Goal: Entertainment & Leisure: Consume media (video, audio)

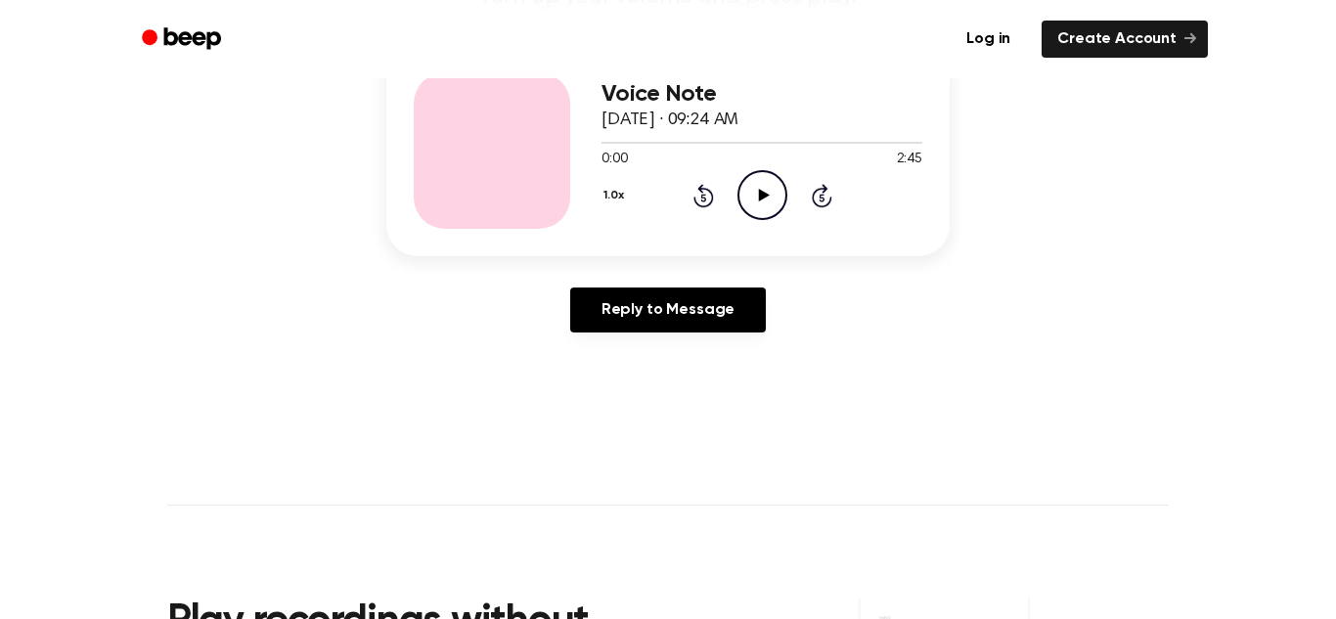
scroll to position [265, 0]
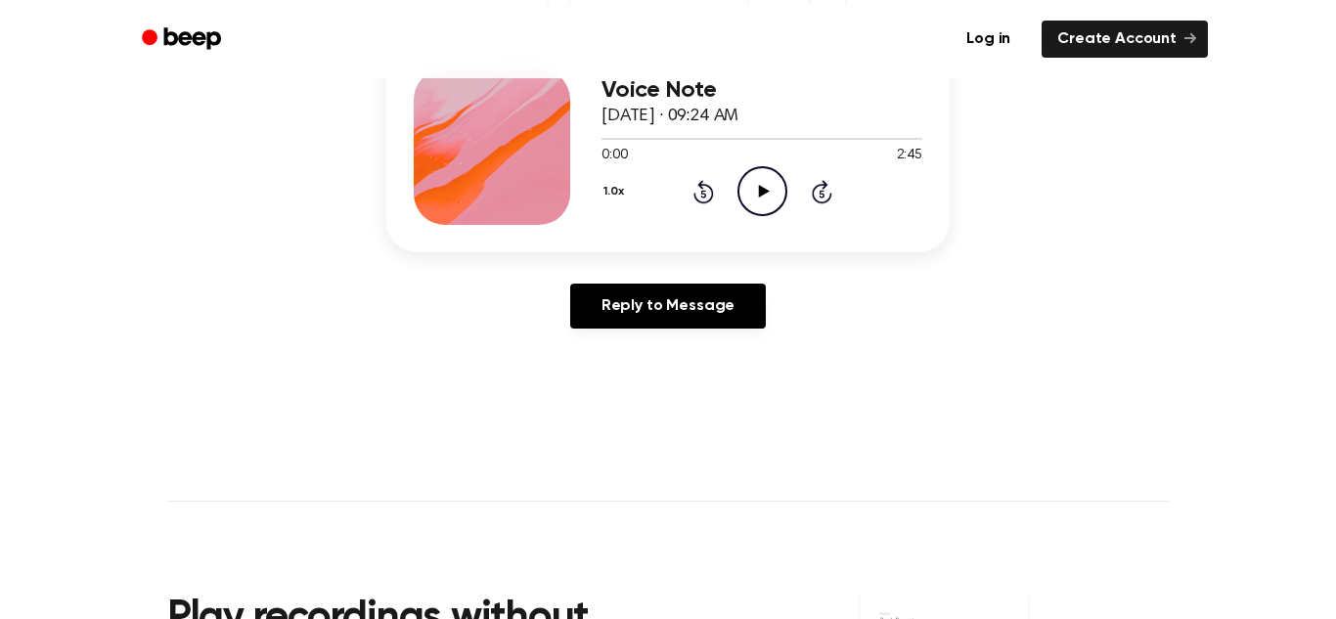
click at [768, 180] on icon "Play Audio" at bounding box center [763, 191] width 50 height 50
click at [774, 202] on icon "Pause Audio" at bounding box center [763, 191] width 50 height 50
click at [774, 202] on icon "Play Audio" at bounding box center [763, 191] width 50 height 50
click at [774, 202] on icon "Pause Audio" at bounding box center [763, 191] width 50 height 50
click at [774, 202] on icon "Play Audio" at bounding box center [763, 191] width 50 height 50
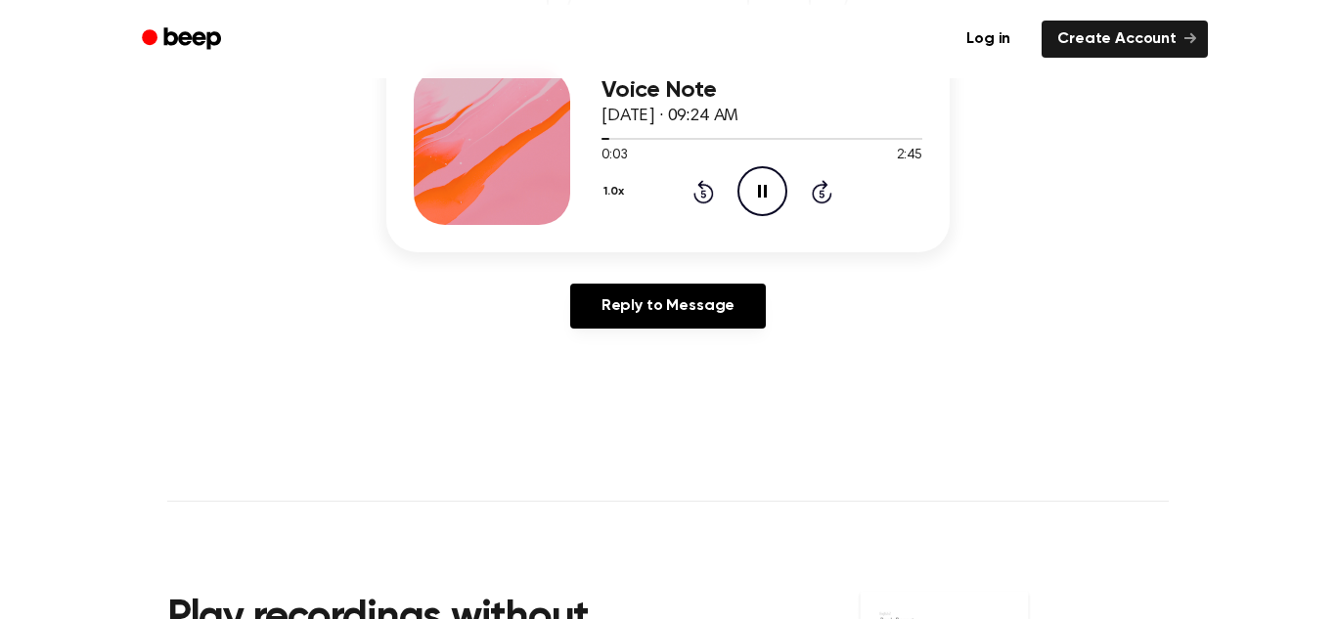
click at [774, 202] on icon "Pause Audio" at bounding box center [763, 191] width 50 height 50
click at [784, 187] on icon "Play Audio" at bounding box center [763, 191] width 50 height 50
click at [784, 187] on icon "Pause Audio" at bounding box center [763, 191] width 50 height 50
click at [777, 191] on icon "Play Audio" at bounding box center [763, 191] width 50 height 50
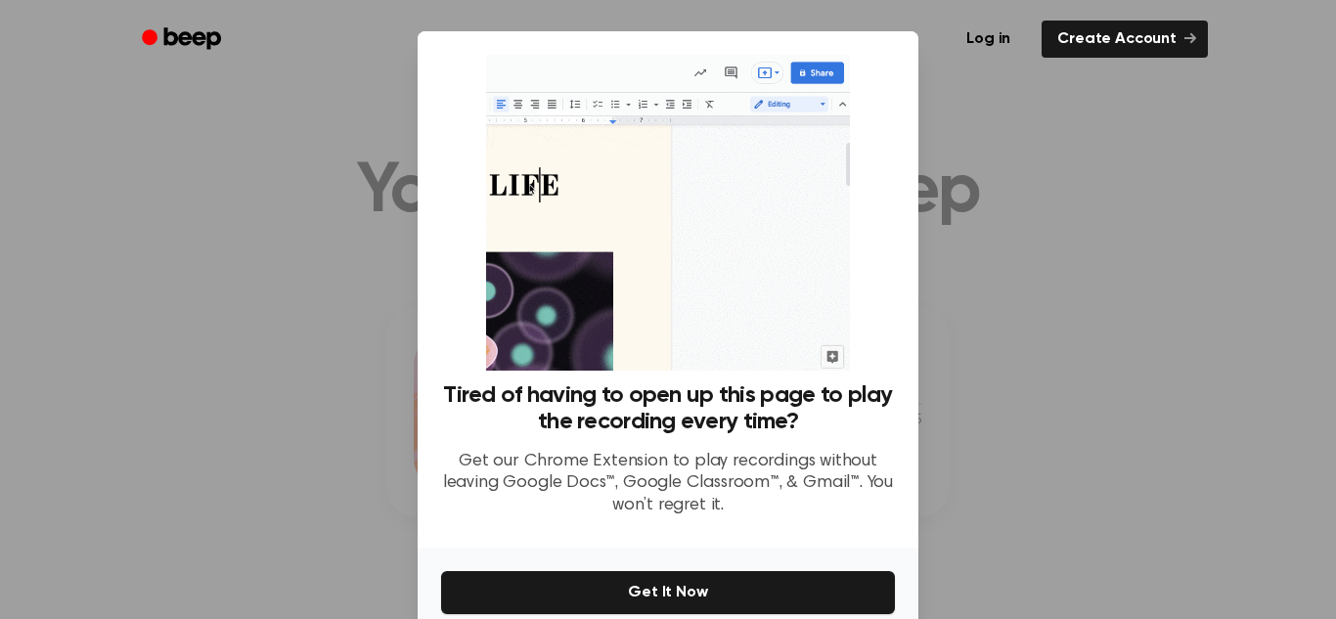
scroll to position [93, 0]
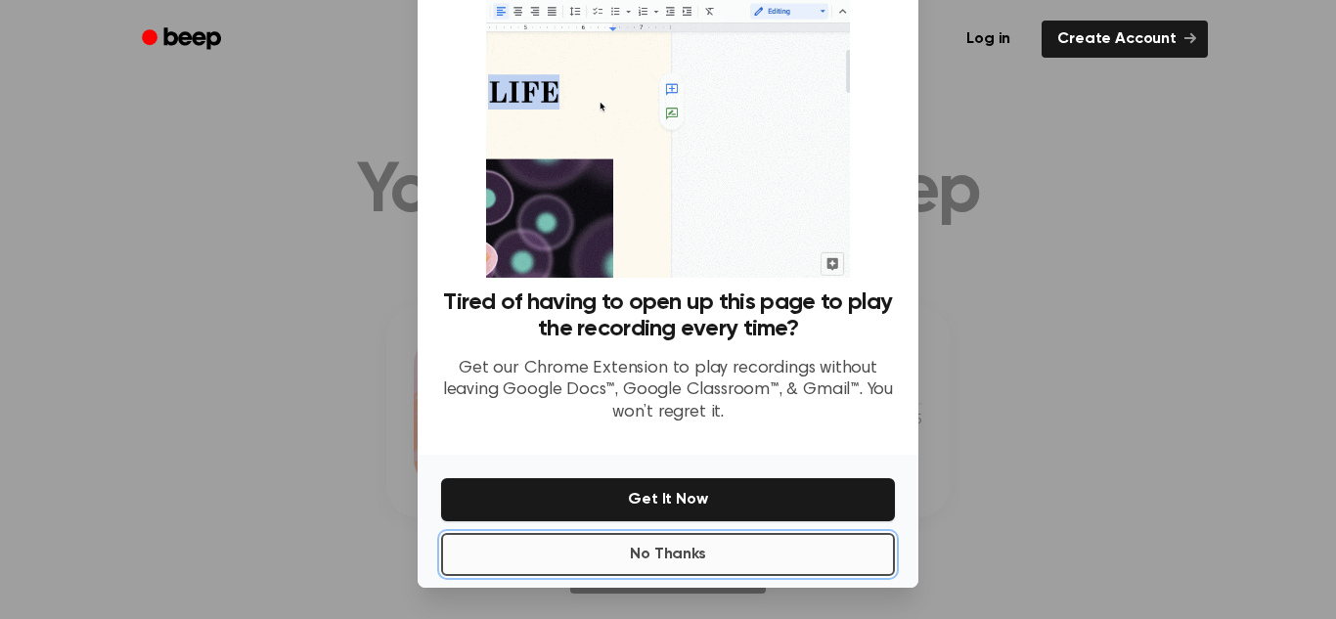
click at [709, 556] on button "No Thanks" at bounding box center [668, 554] width 454 height 43
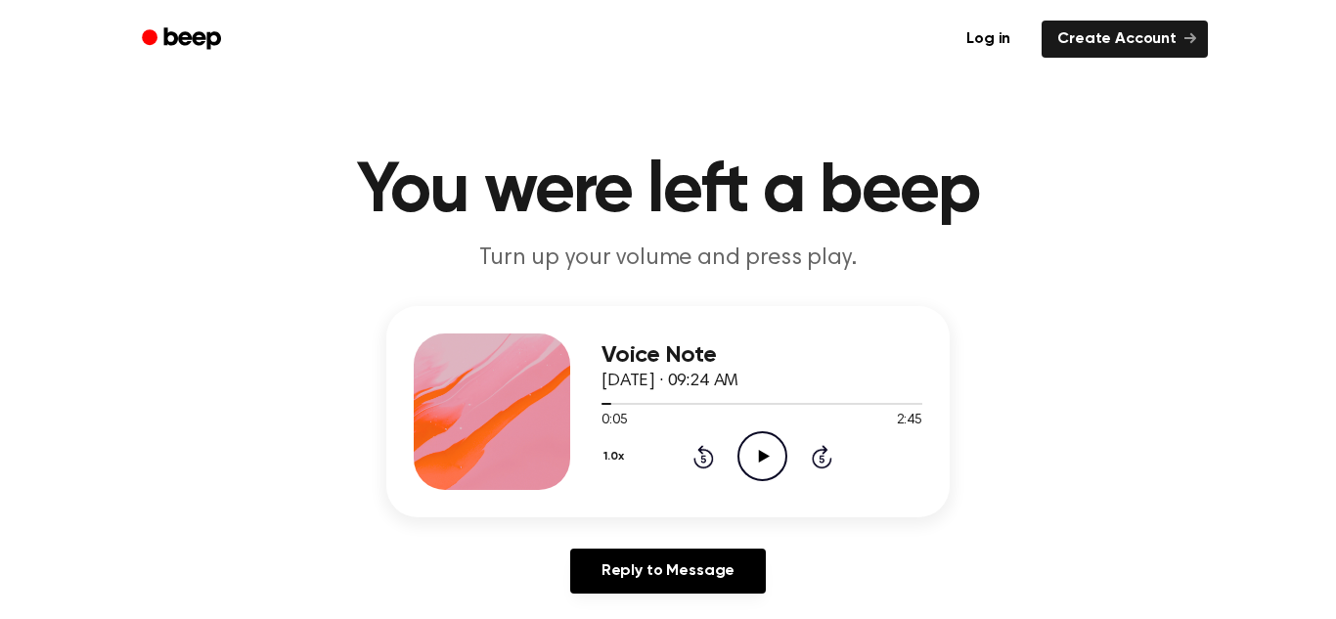
click at [762, 473] on icon "Play Audio" at bounding box center [763, 456] width 50 height 50
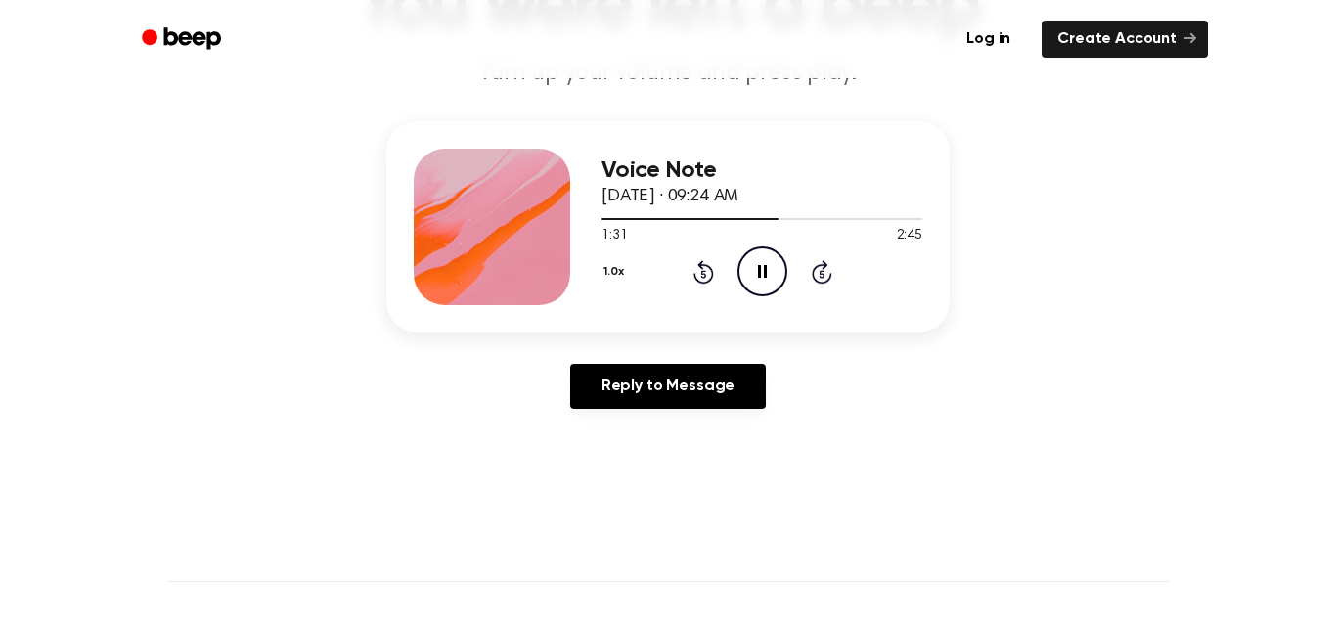
scroll to position [156, 0]
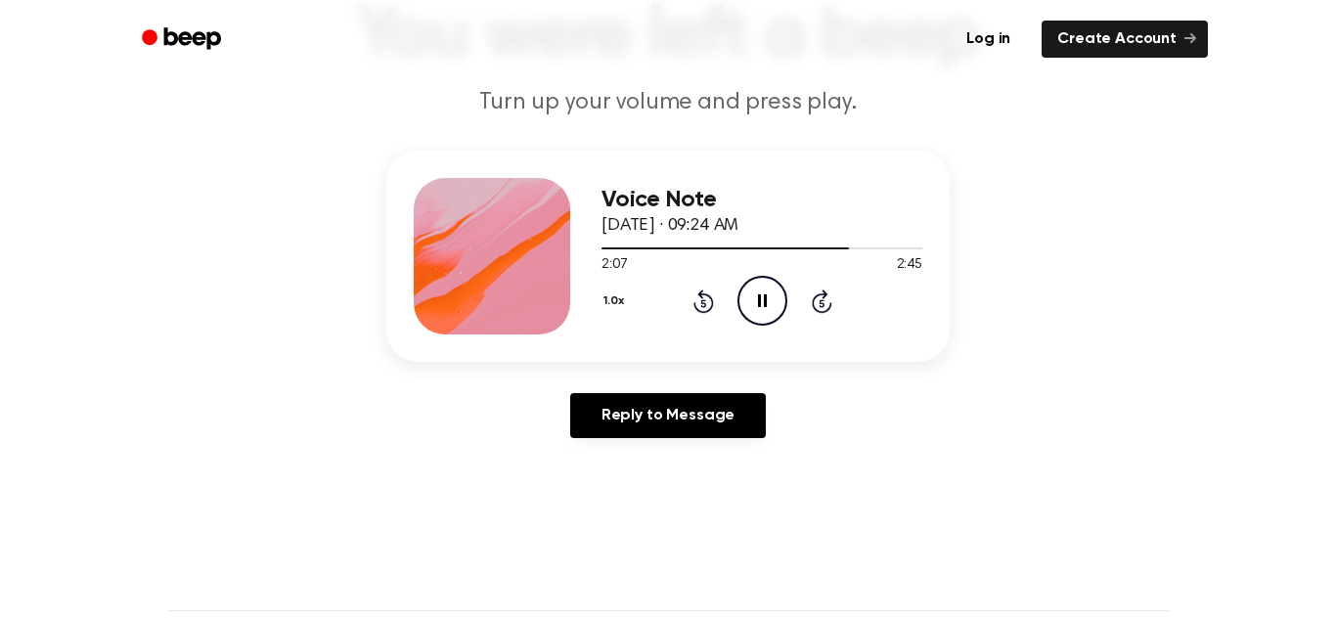
click at [772, 286] on icon "Pause Audio" at bounding box center [763, 301] width 50 height 50
click at [771, 285] on icon "Play Audio" at bounding box center [763, 301] width 50 height 50
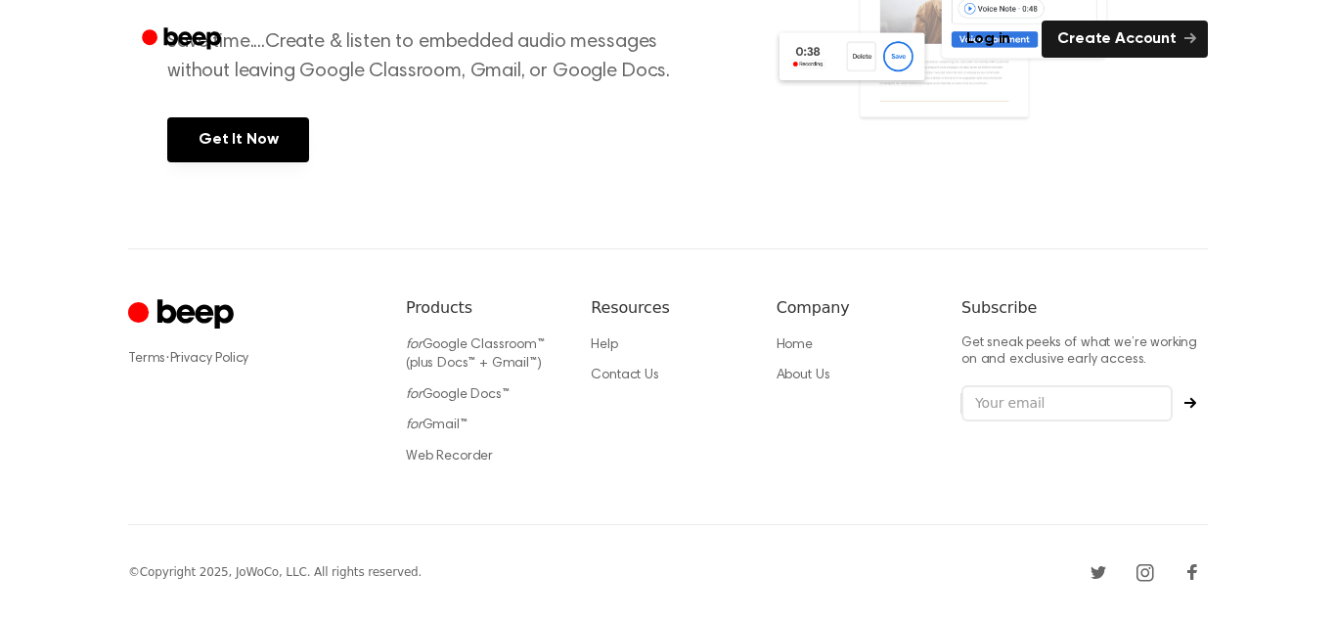
scroll to position [0, 0]
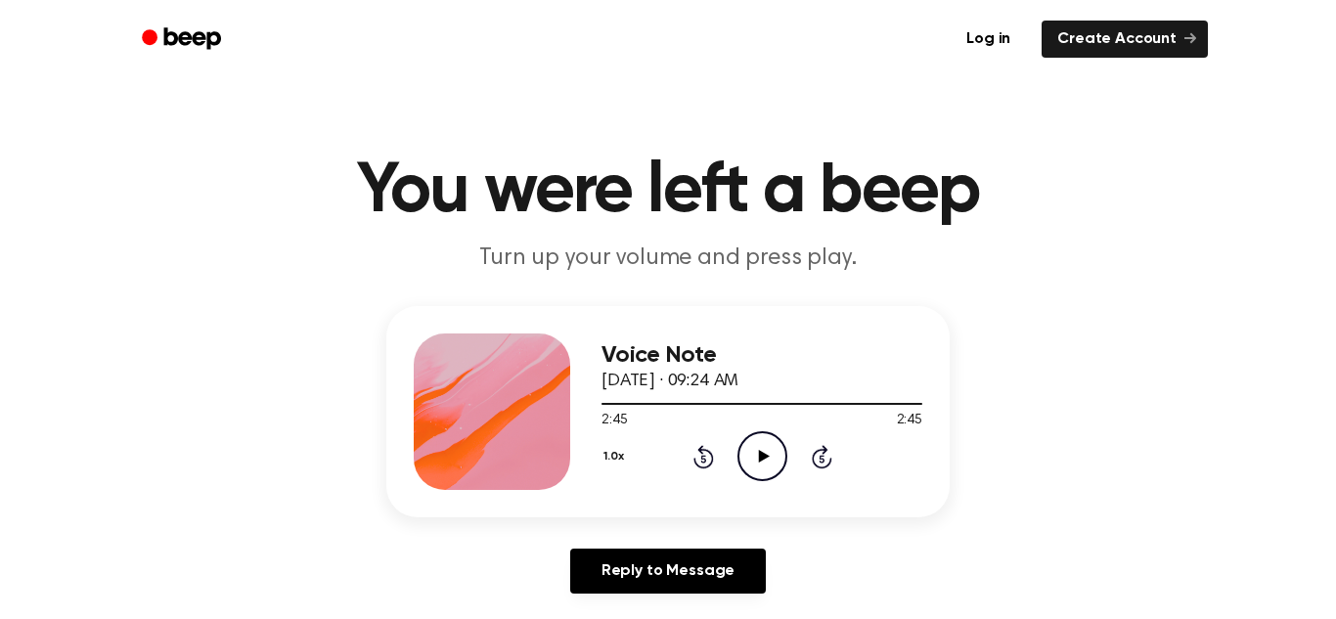
click at [650, 258] on p "Turn up your volume and press play." at bounding box center [667, 259] width 751 height 32
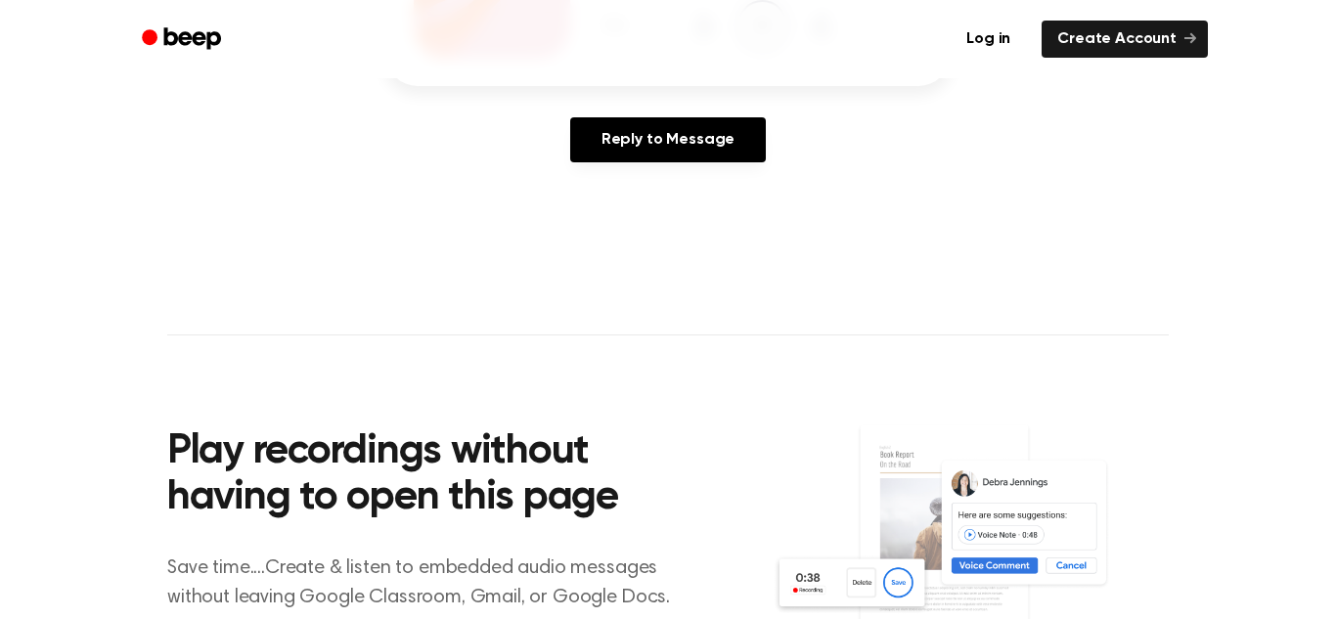
scroll to position [458, 0]
